Goal: Book appointment/travel/reservation

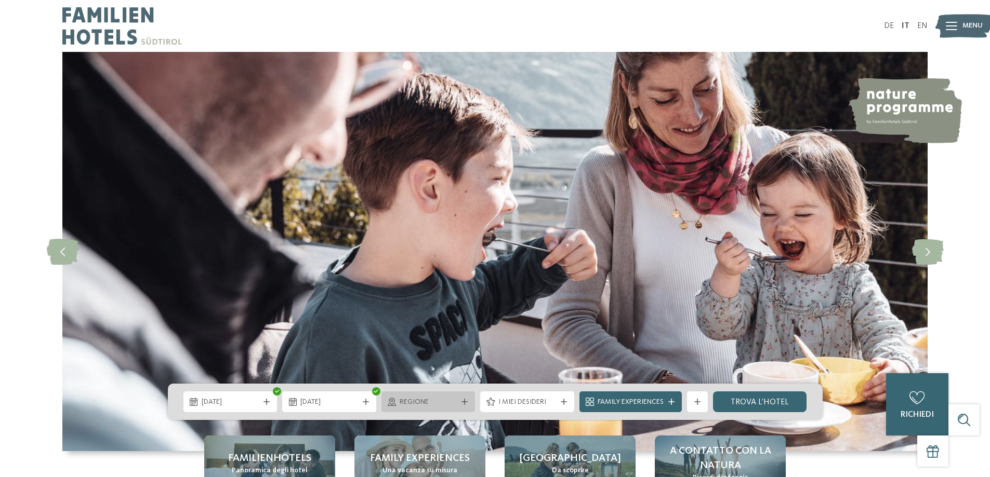
click at [461, 404] on icon at bounding box center [464, 402] width 6 height 6
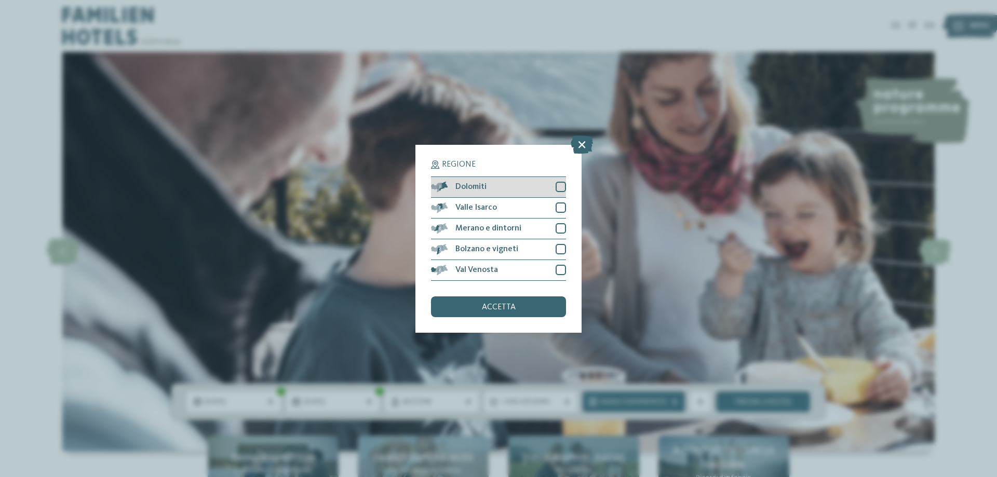
click at [561, 189] on div at bounding box center [561, 187] width 10 height 10
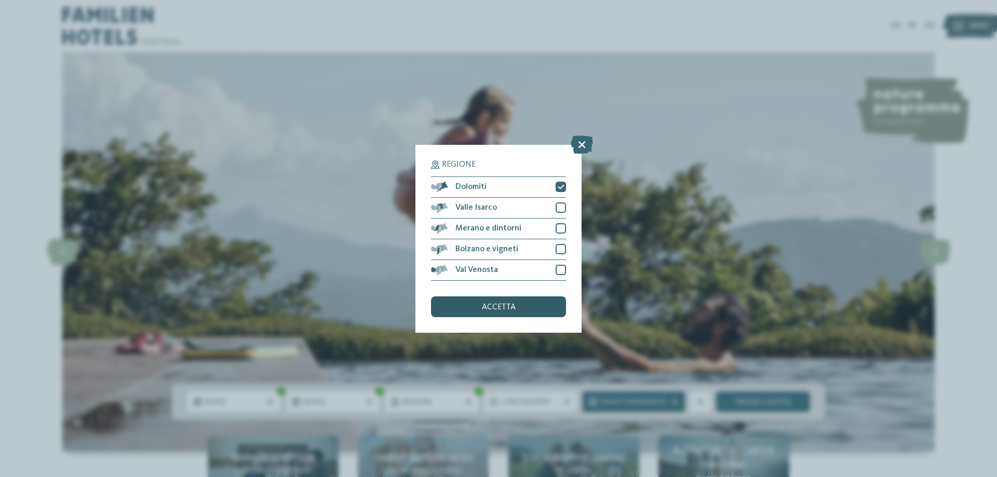
click at [511, 311] on span "accetta" at bounding box center [499, 307] width 34 height 8
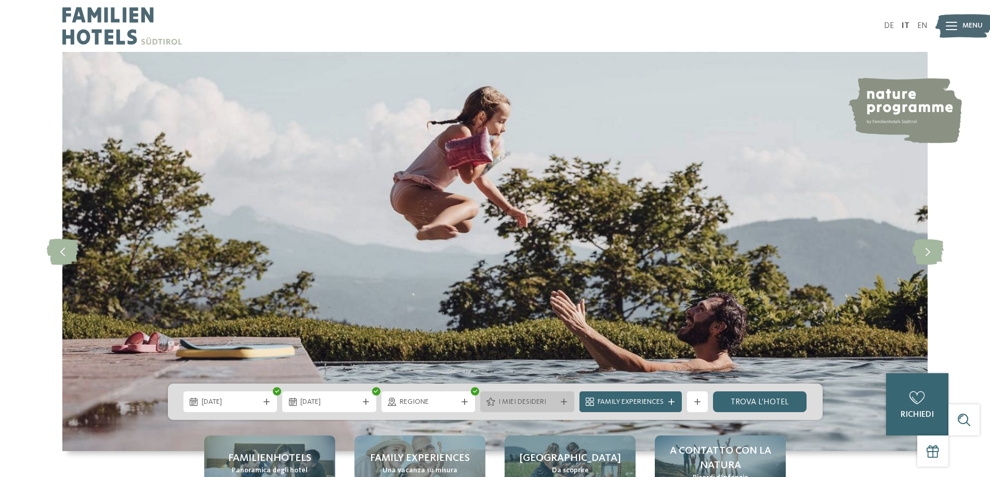
click at [527, 404] on span "I miei desideri" at bounding box center [527, 402] width 58 height 10
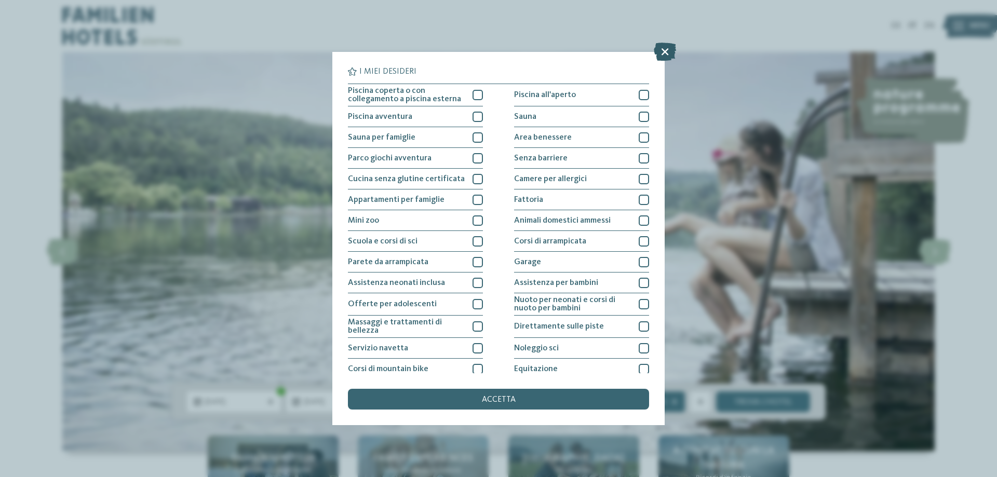
click at [670, 54] on icon at bounding box center [665, 52] width 22 height 18
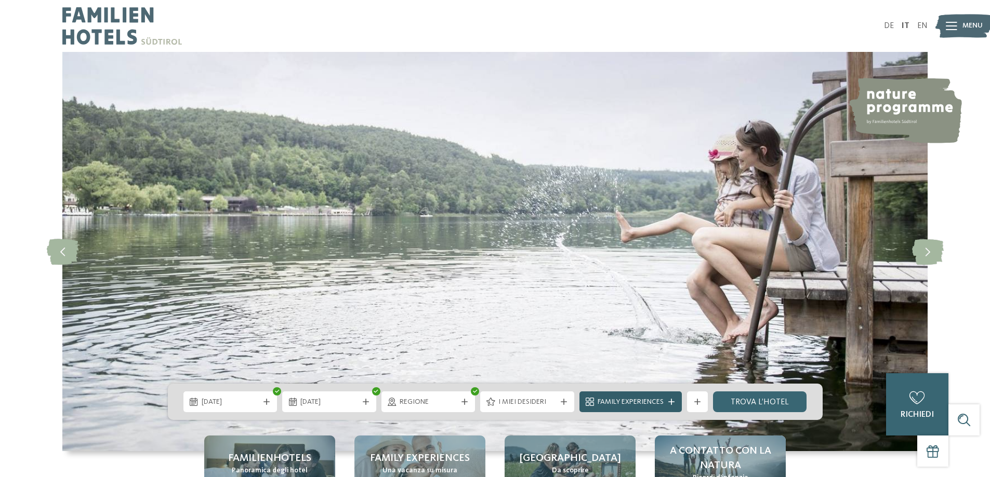
click at [668, 405] on div "Family Experiences" at bounding box center [630, 402] width 102 height 21
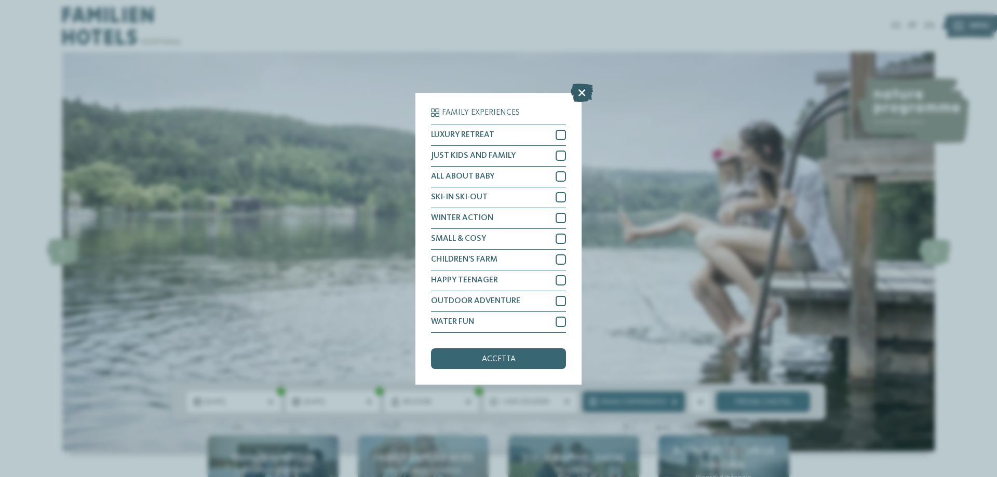
click at [589, 97] on icon at bounding box center [582, 92] width 22 height 18
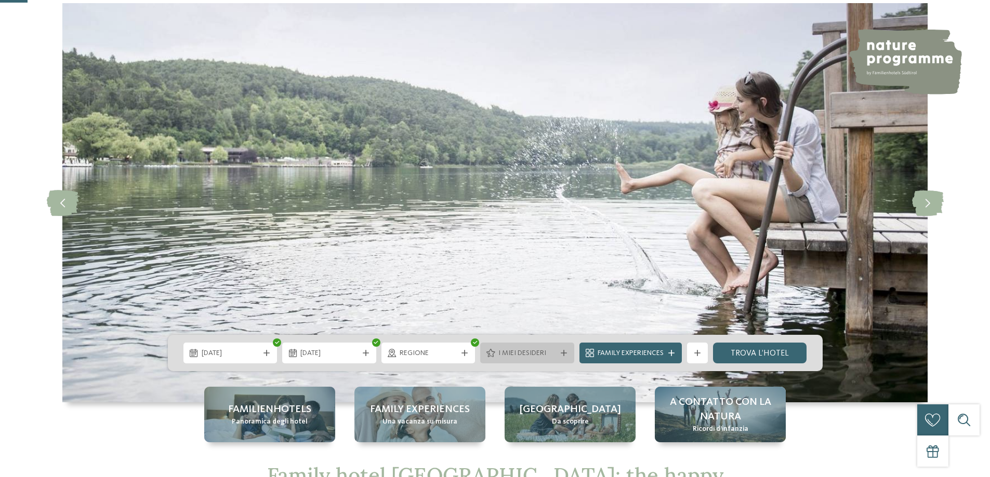
scroll to position [156, 0]
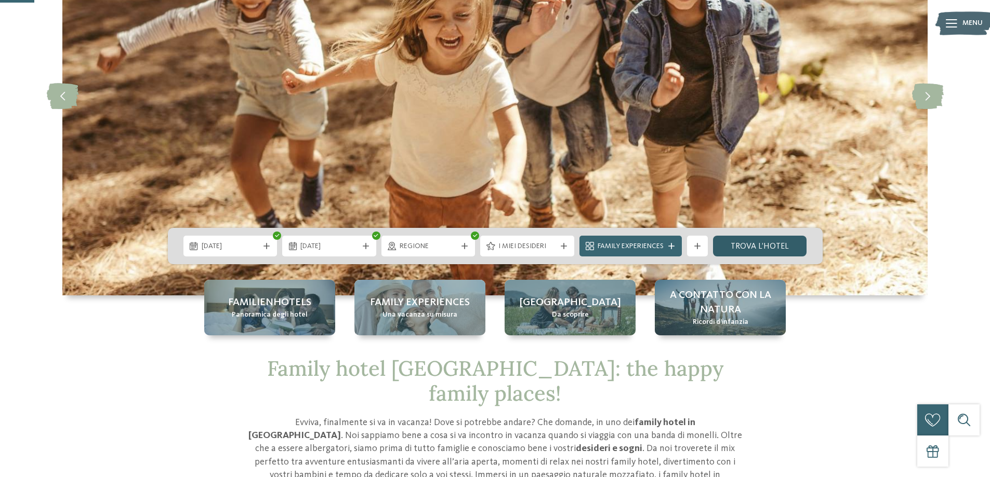
click at [770, 247] on link "trova l’hotel" at bounding box center [760, 246] width 94 height 21
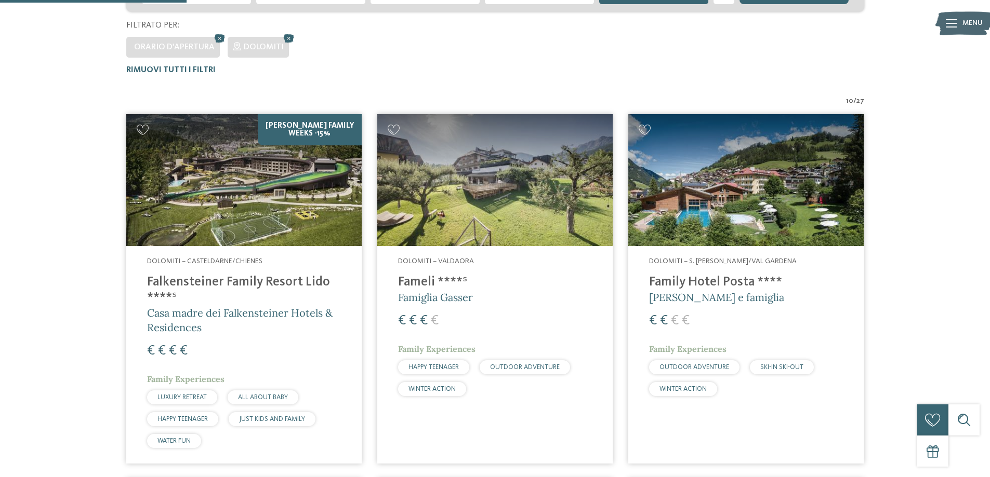
scroll to position [289, 0]
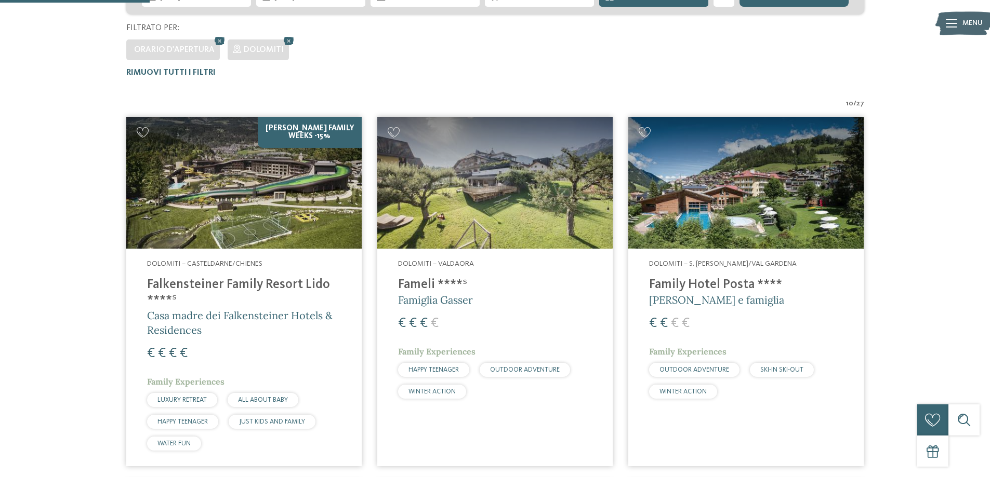
click at [782, 234] on img at bounding box center [745, 183] width 235 height 132
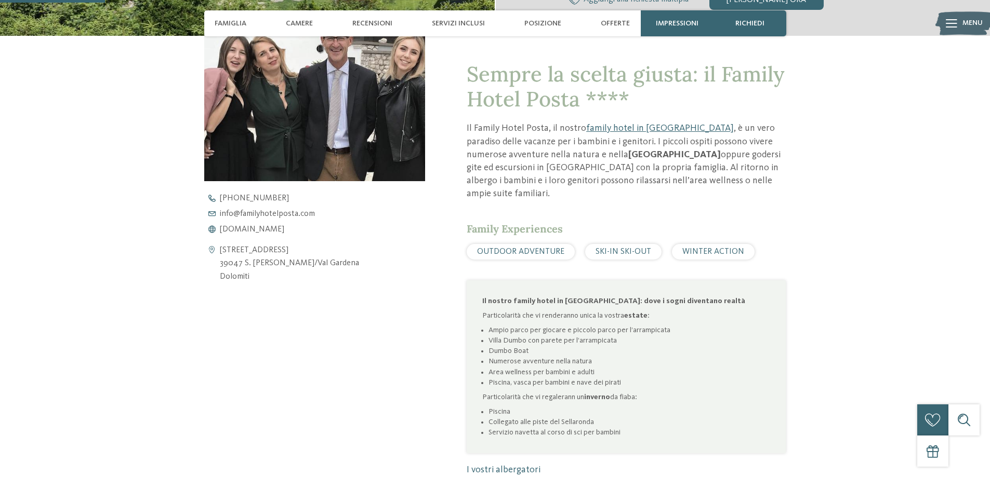
scroll to position [416, 0]
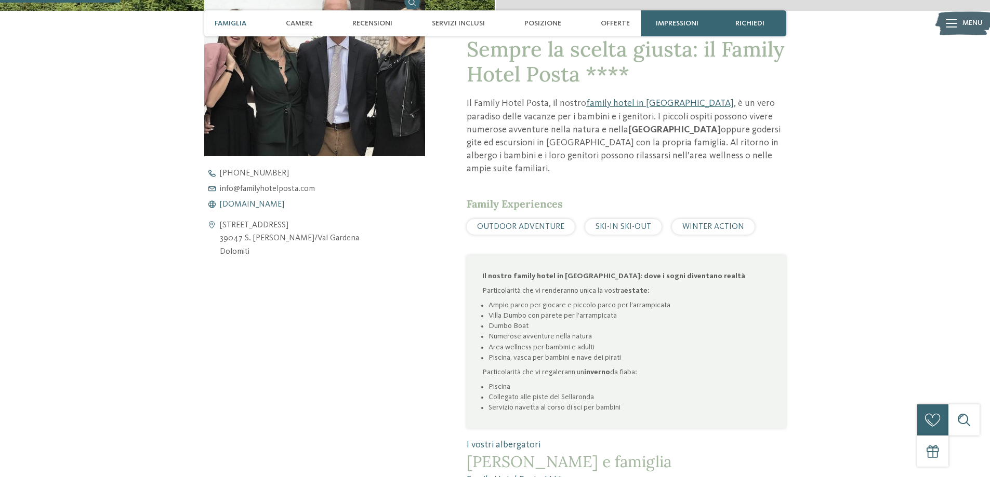
click at [284, 206] on span "www.familyhotelposta.com" at bounding box center [252, 205] width 64 height 8
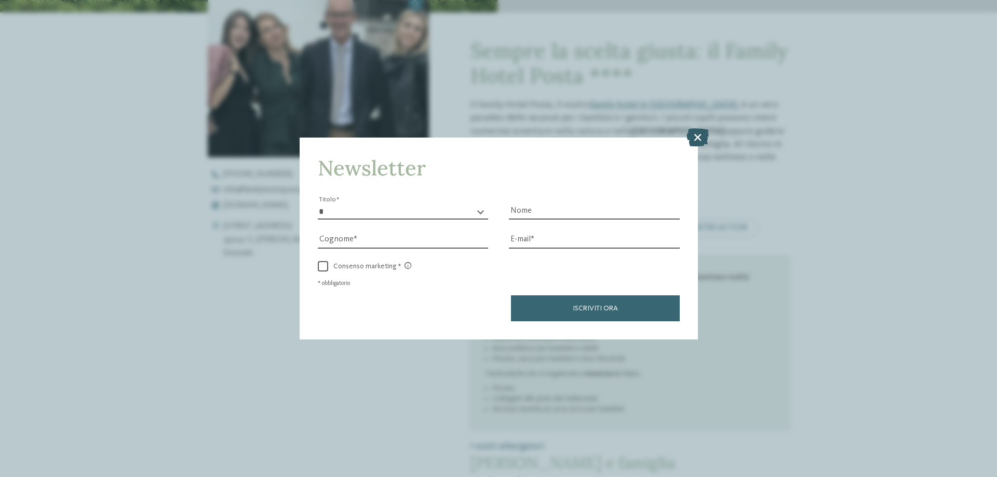
click at [696, 138] on icon at bounding box center [698, 137] width 22 height 18
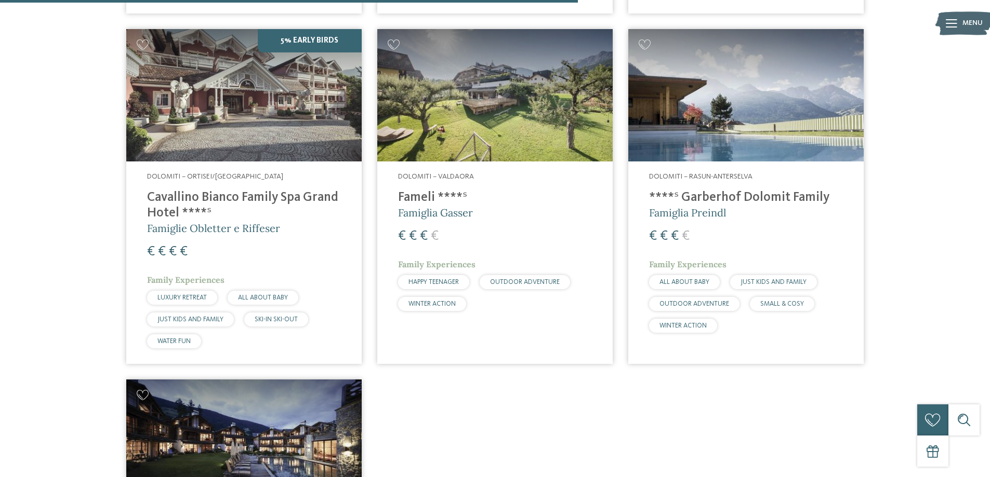
scroll to position [1068, 0]
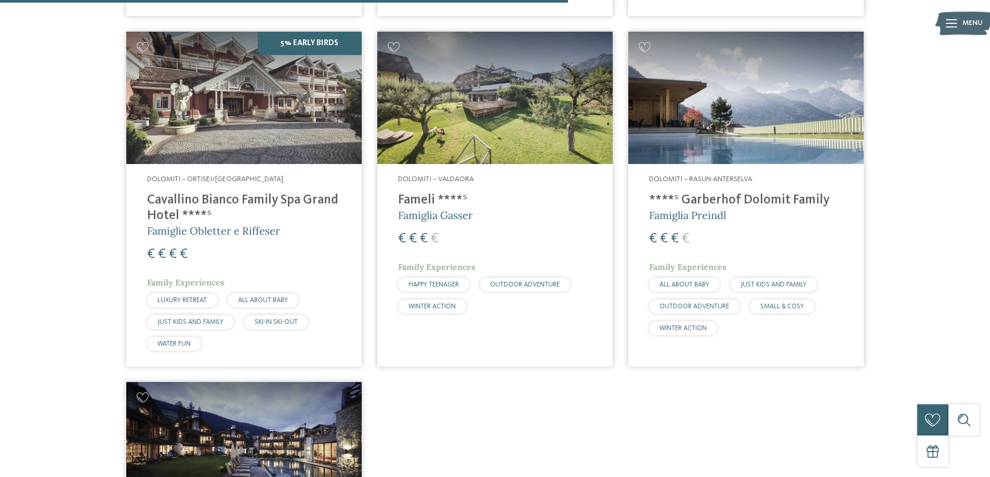
click at [750, 110] on img at bounding box center [745, 98] width 235 height 132
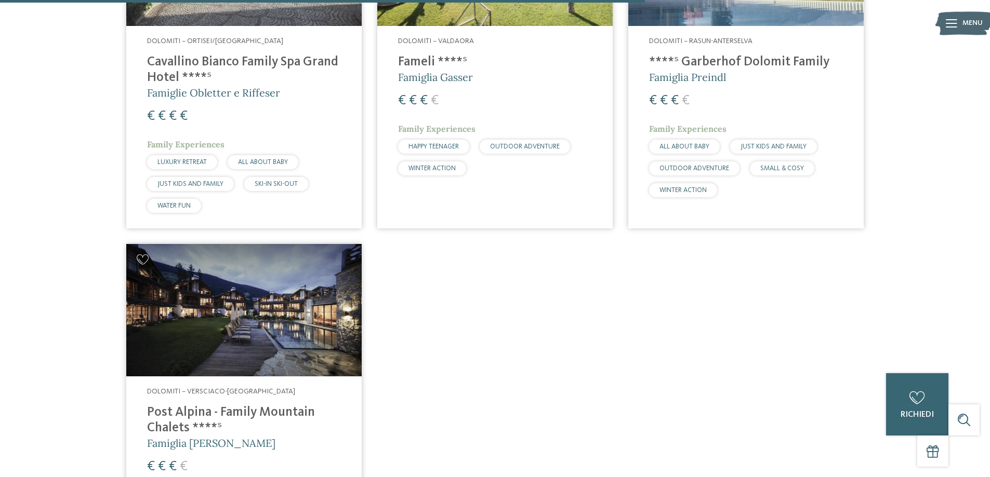
scroll to position [1224, 0]
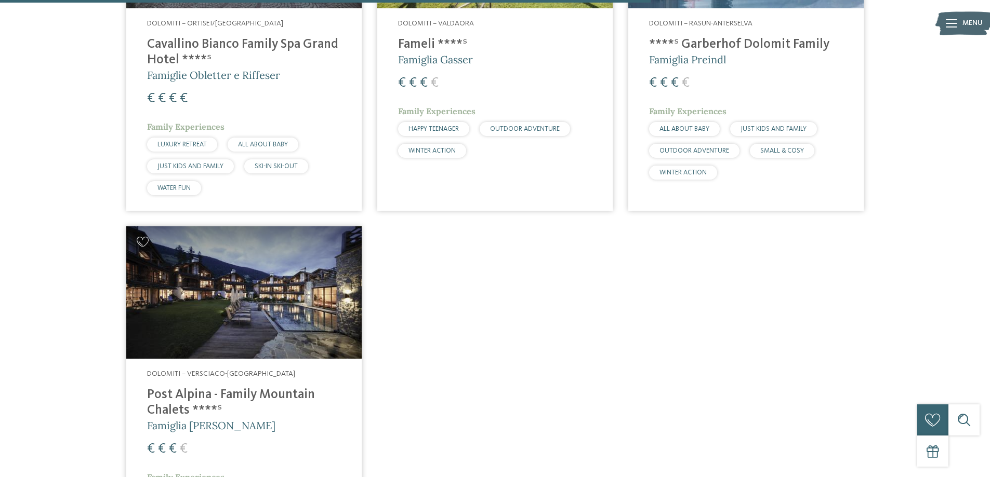
click at [249, 284] on img at bounding box center [243, 292] width 235 height 132
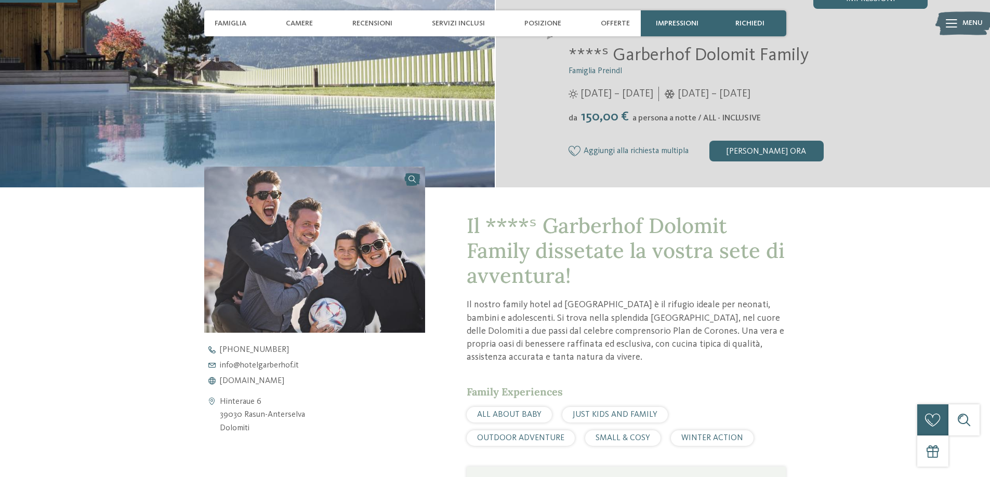
scroll to position [312, 0]
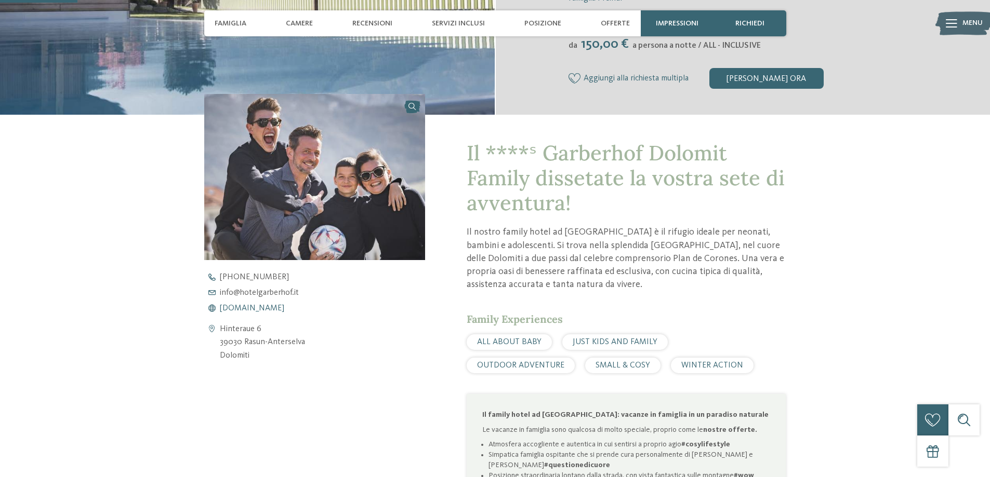
click at [270, 308] on span "www.hotelgarberhof.it" at bounding box center [252, 308] width 64 height 8
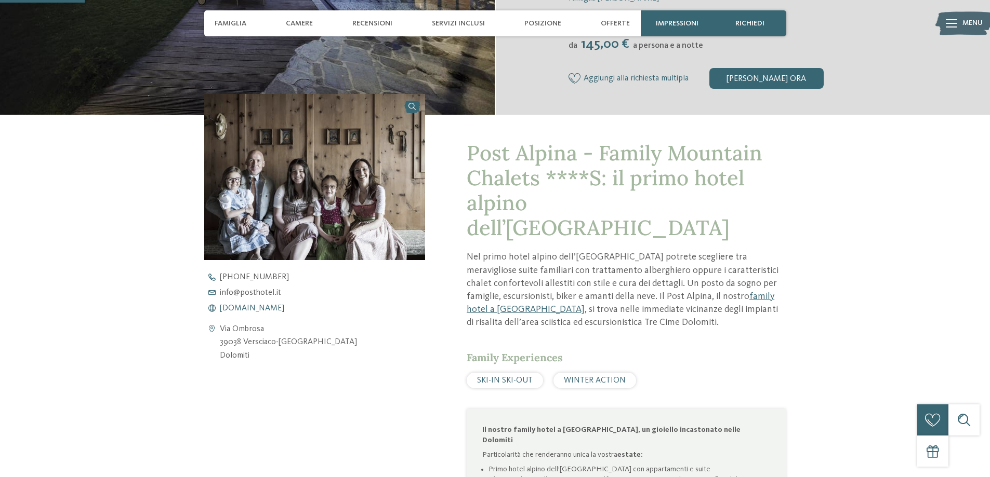
click at [249, 308] on span "www.postalpina.it" at bounding box center [252, 308] width 64 height 8
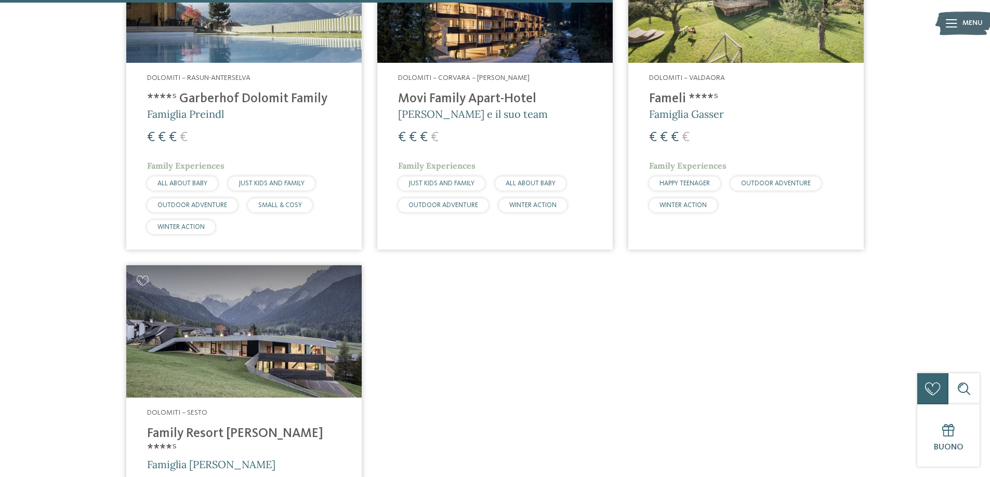
scroll to position [1224, 0]
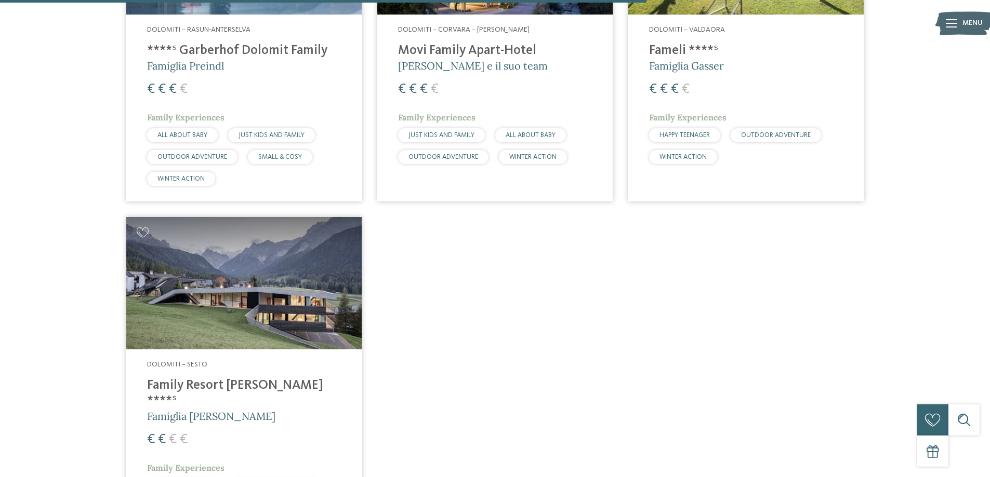
click at [208, 302] on img at bounding box center [243, 283] width 235 height 132
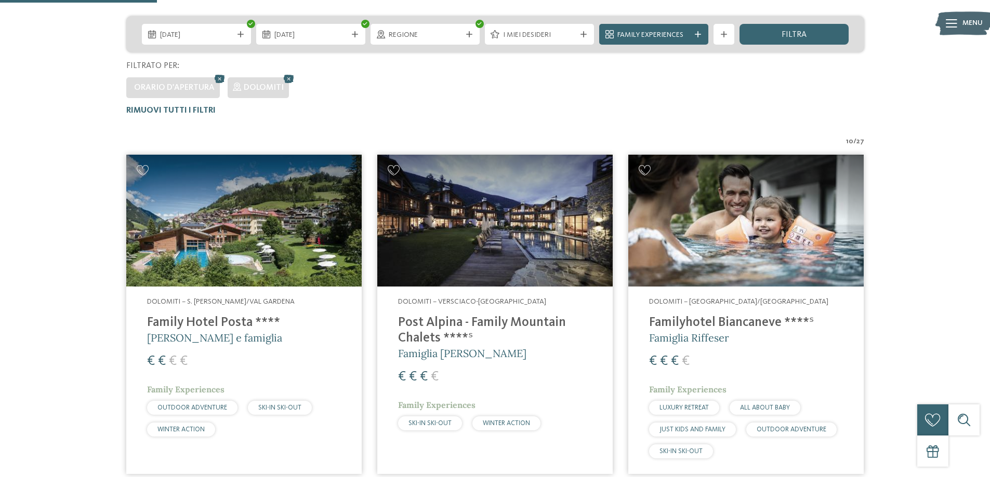
scroll to position [237, 0]
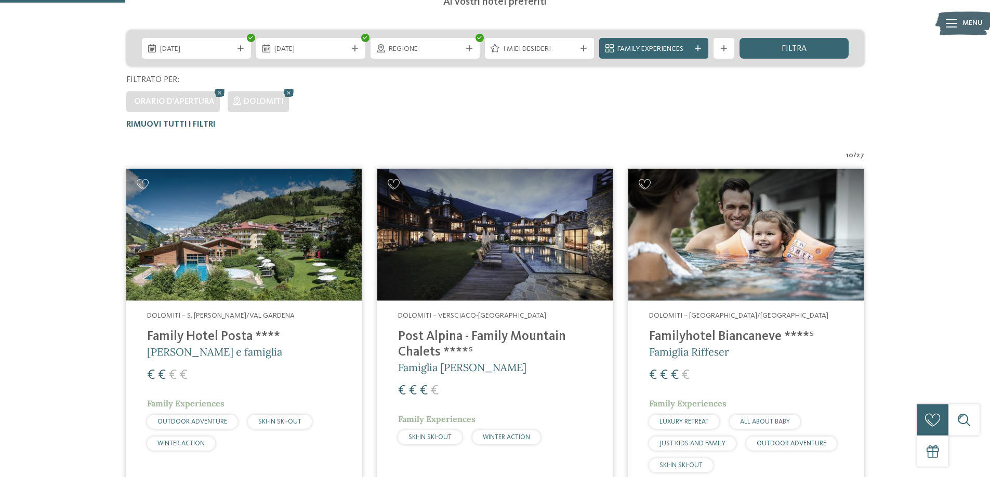
click at [461, 251] on img at bounding box center [494, 235] width 235 height 132
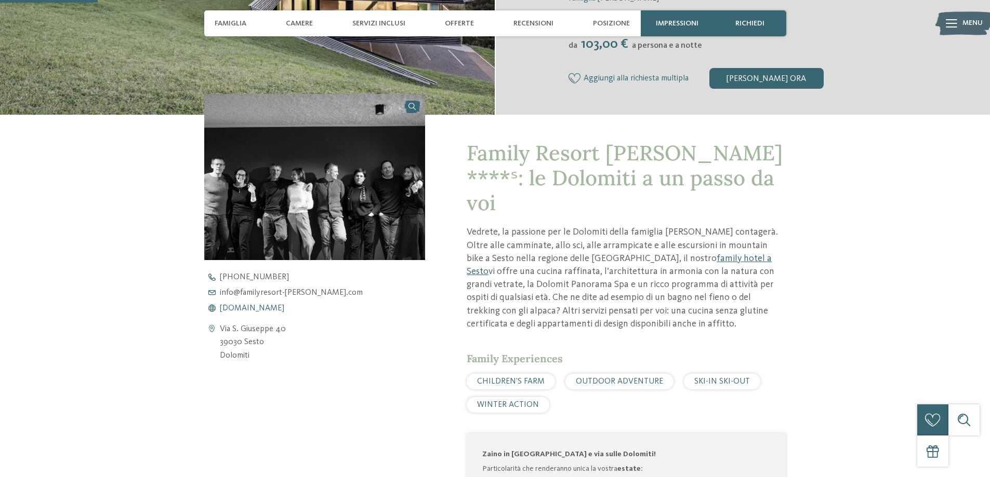
click at [262, 311] on span "www.familyresort-rainer.com" at bounding box center [252, 308] width 64 height 8
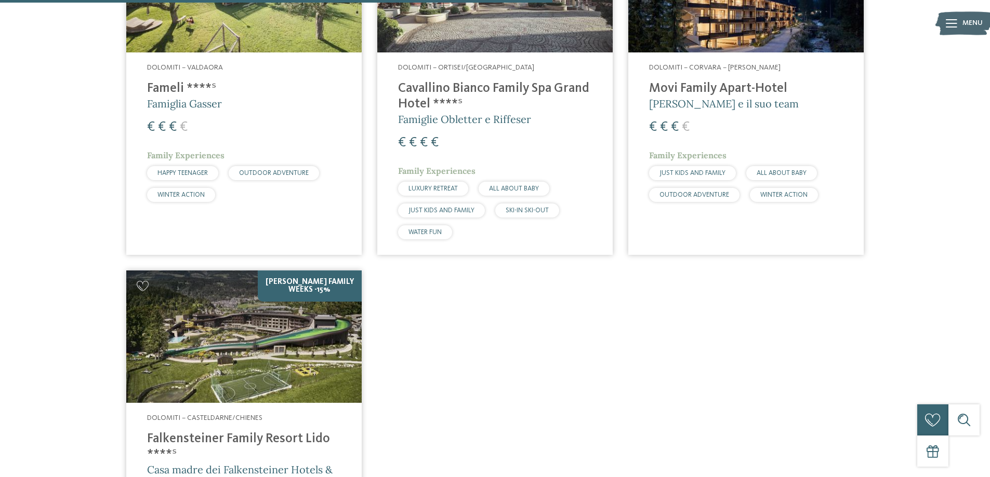
scroll to position [1170, 0]
